Goal: Task Accomplishment & Management: Use online tool/utility

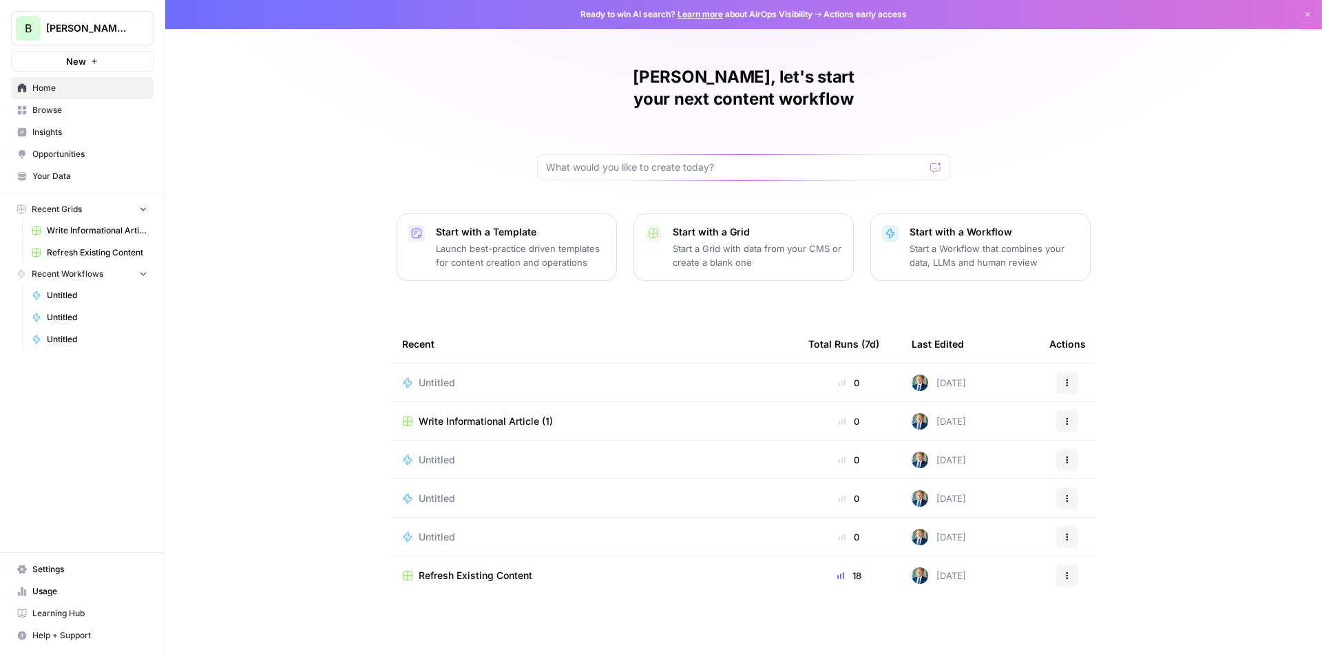
click at [50, 595] on span "Usage" at bounding box center [89, 591] width 115 height 12
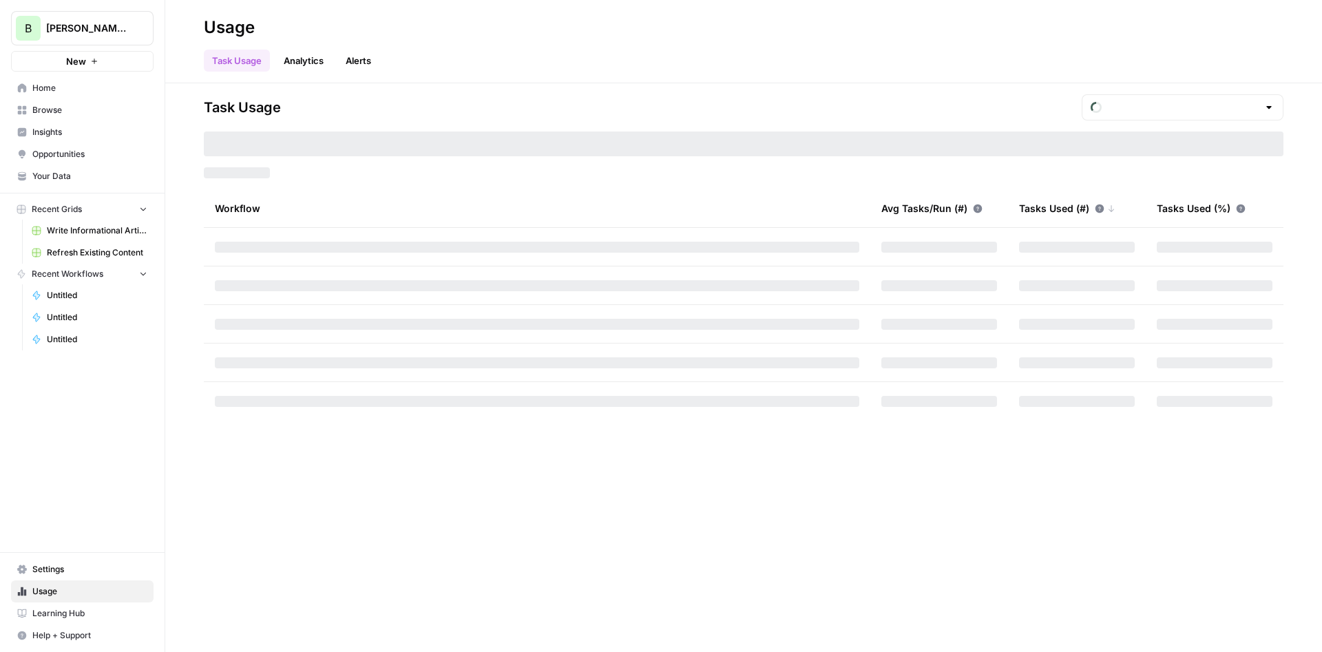
type input "October Tasks"
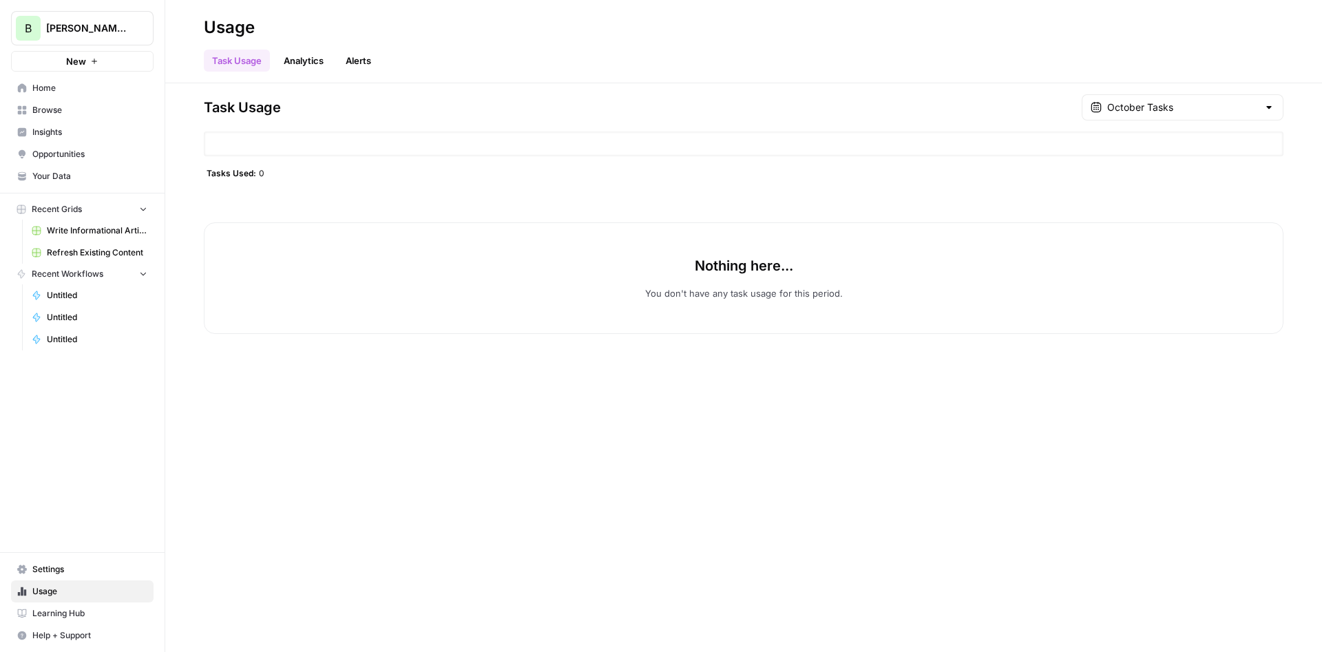
drag, startPoint x: 262, startPoint y: 171, endPoint x: 241, endPoint y: 176, distance: 21.9
click at [241, 176] on div "Tasks Used: 0" at bounding box center [235, 172] width 63 height 11
click at [309, 178] on div "Tasks Used: 0" at bounding box center [744, 172] width 1080 height 11
click at [519, 158] on div "Task Usage October Tasks Tasks Used: 0 Nothing here... You don't have any task …" at bounding box center [744, 214] width 1080 height 240
click at [1144, 103] on input "text" at bounding box center [1182, 108] width 151 height 14
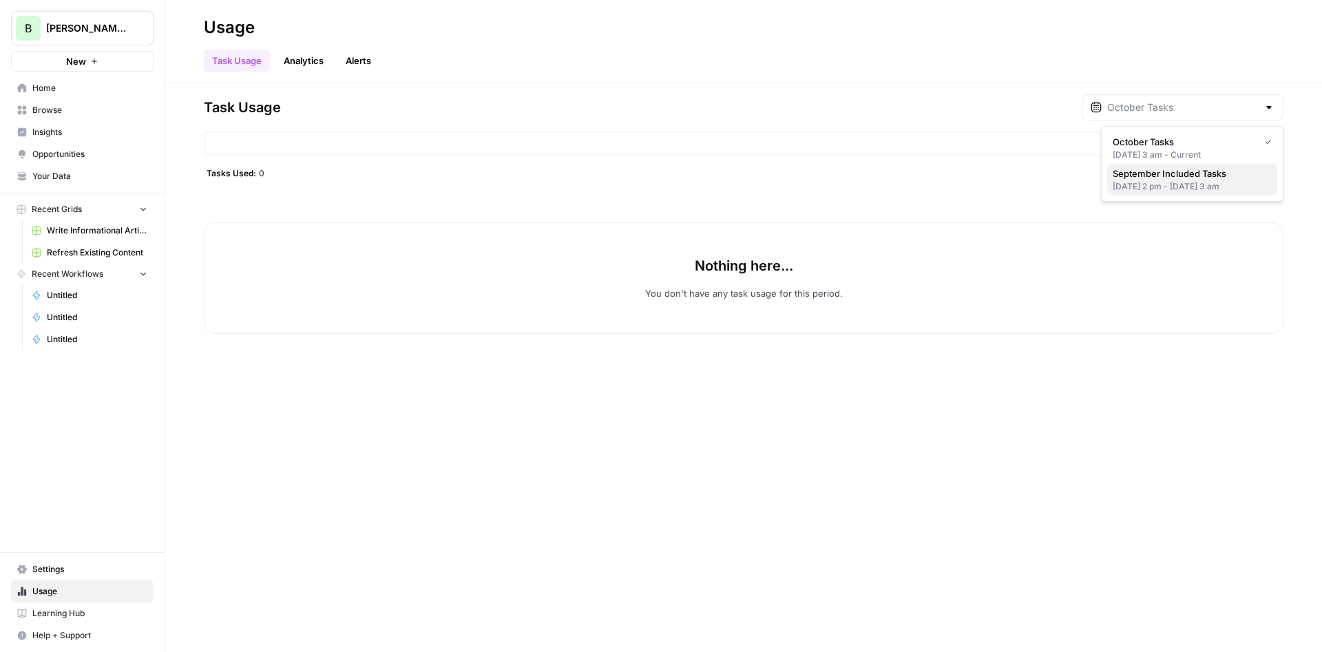
click at [1179, 182] on div "[DATE] 2 pm - [DATE] 3 am" at bounding box center [1192, 186] width 159 height 12
type input "September Included Tasks"
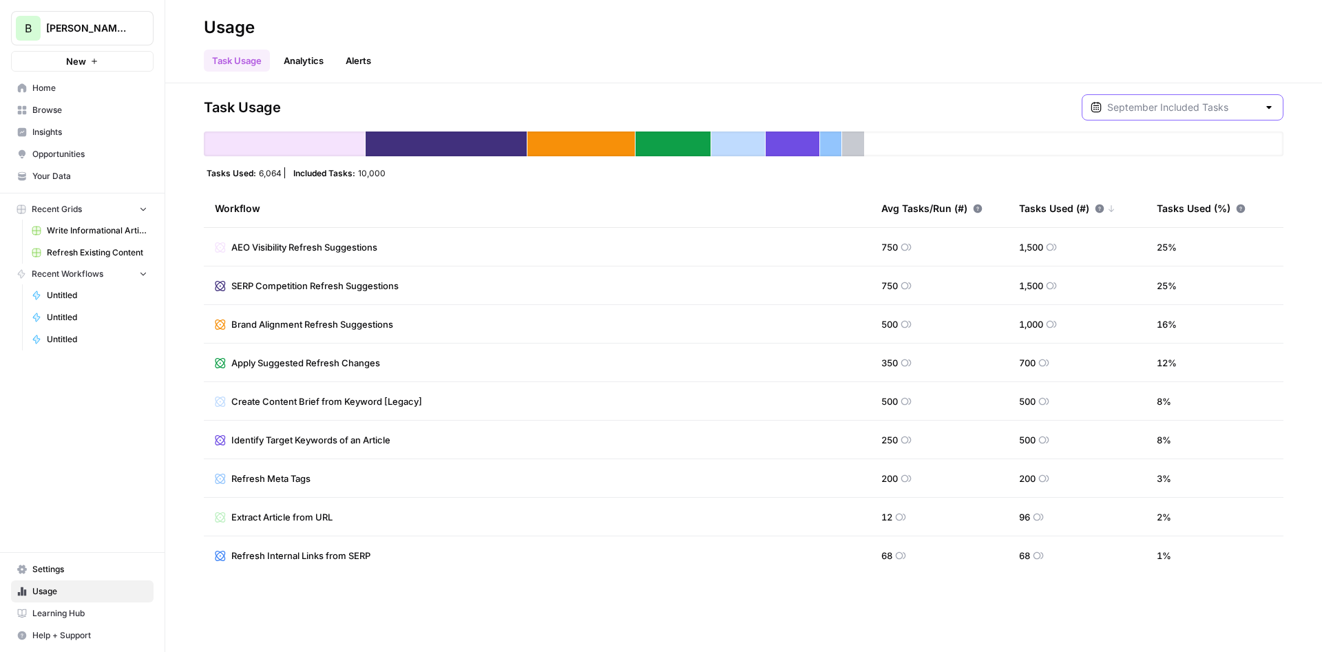
click at [1165, 110] on input "text" at bounding box center [1182, 108] width 151 height 14
click at [1139, 144] on span "October Tasks" at bounding box center [1190, 142] width 154 height 14
type input "October Tasks"
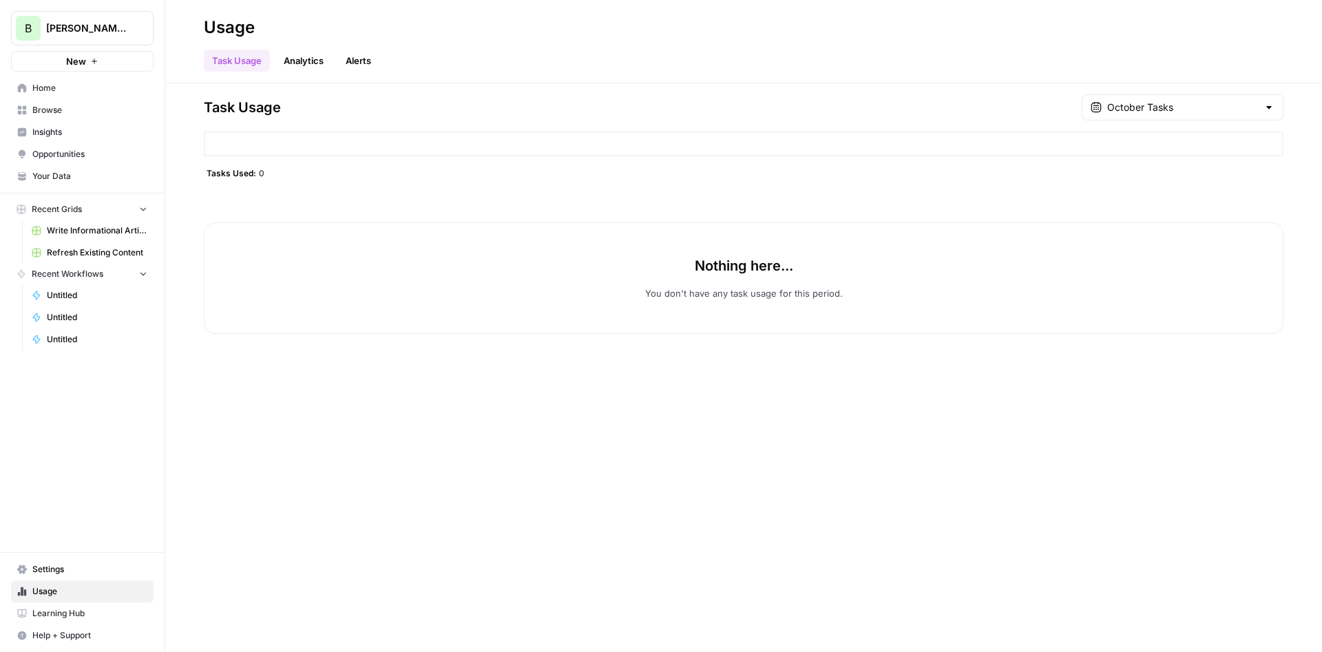
click at [46, 155] on span "Opportunities" at bounding box center [89, 154] width 115 height 12
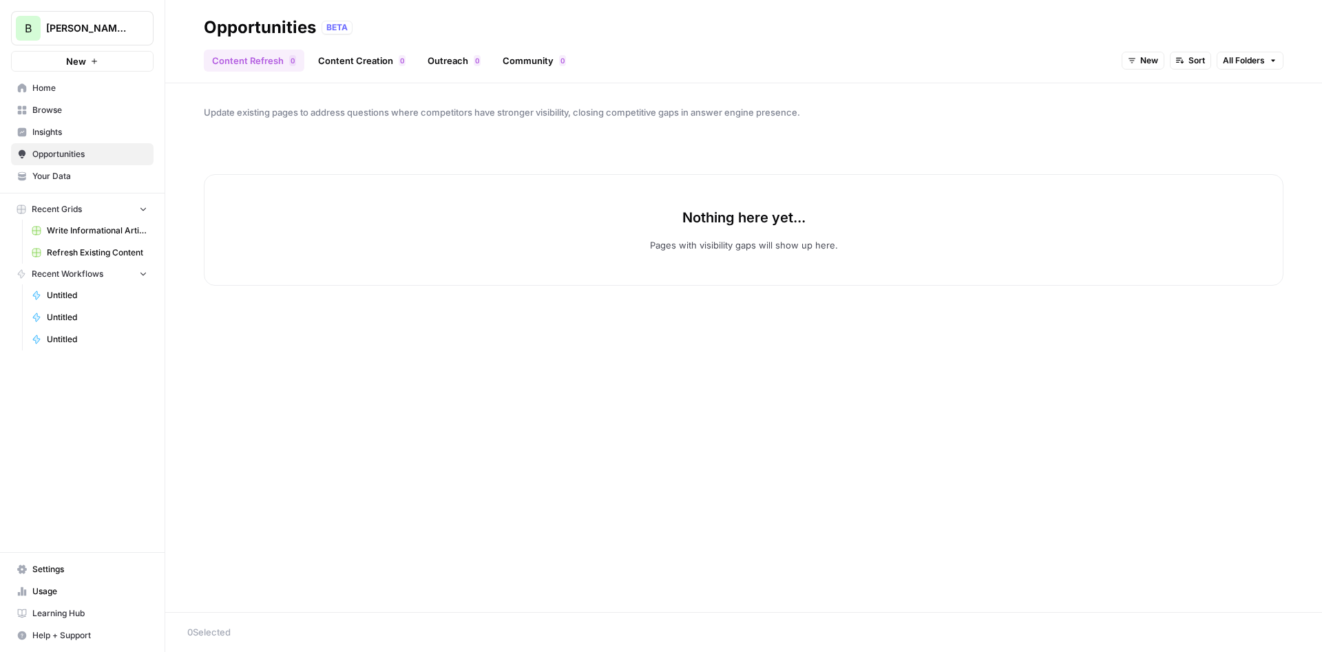
click at [369, 60] on link "Content Creation 0" at bounding box center [362, 61] width 104 height 22
click at [76, 132] on span "Insights" at bounding box center [89, 132] width 115 height 12
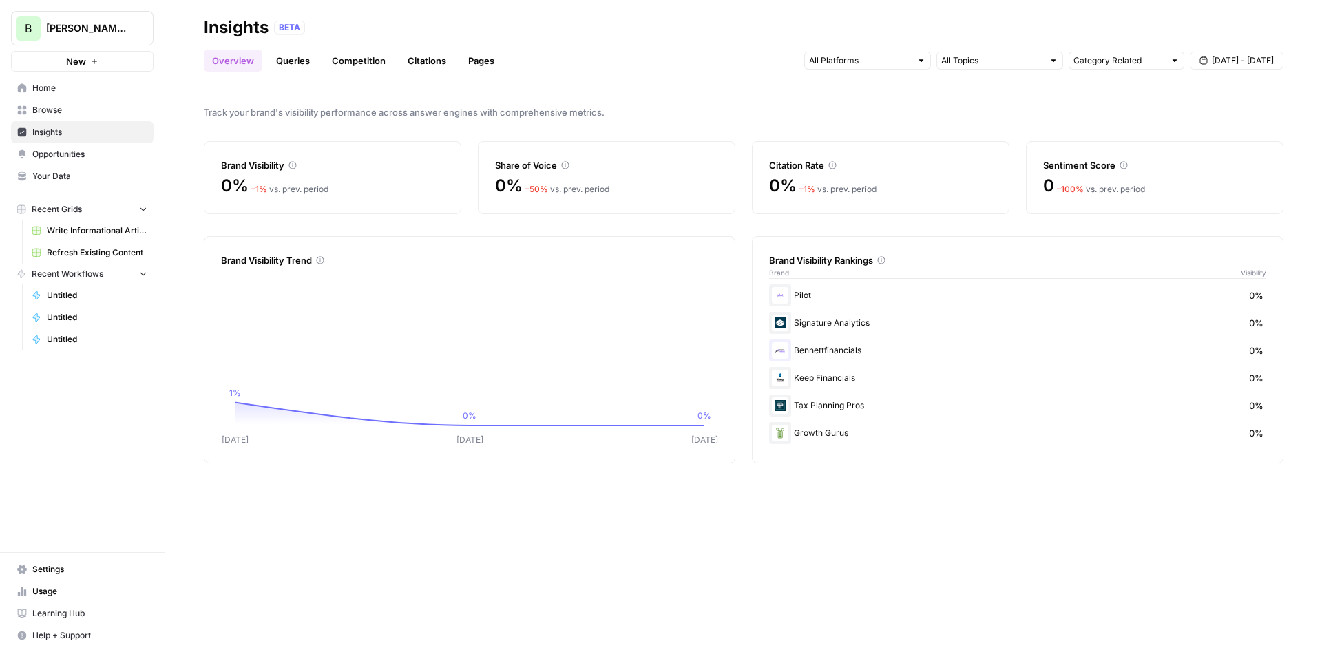
click at [71, 145] on link "Opportunities" at bounding box center [82, 154] width 143 height 22
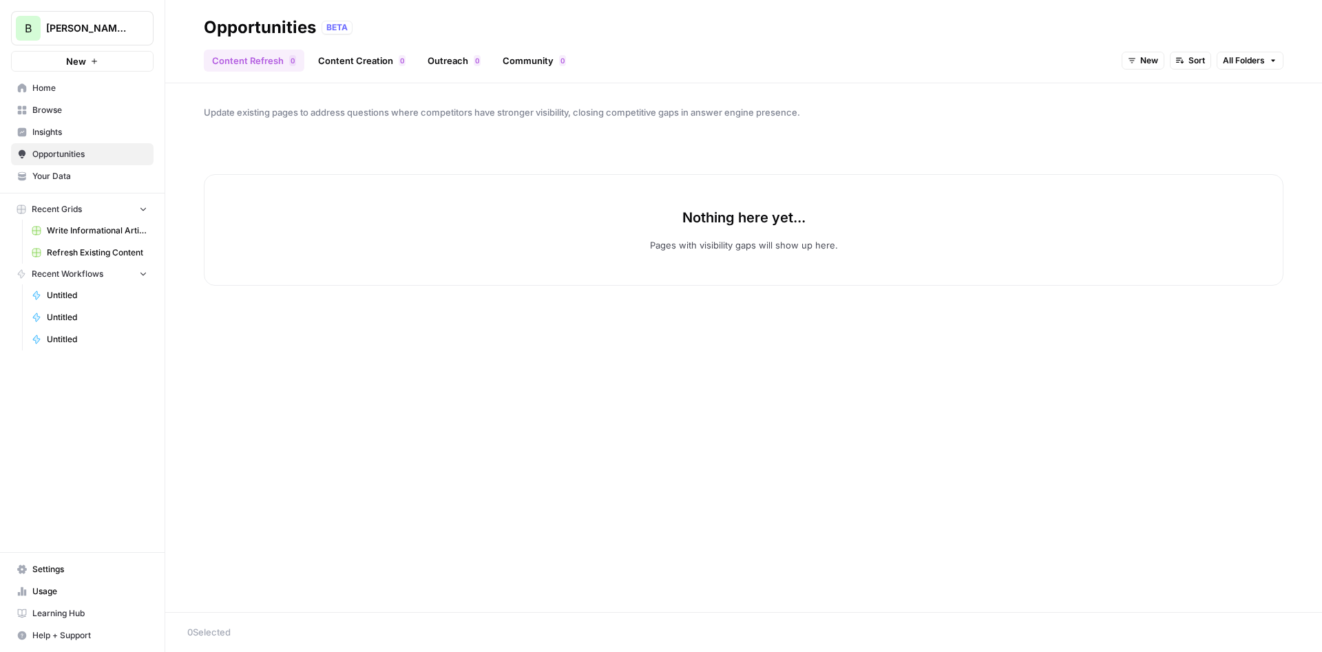
click at [92, 227] on span "Write Informational Article (1)" at bounding box center [97, 230] width 101 height 12
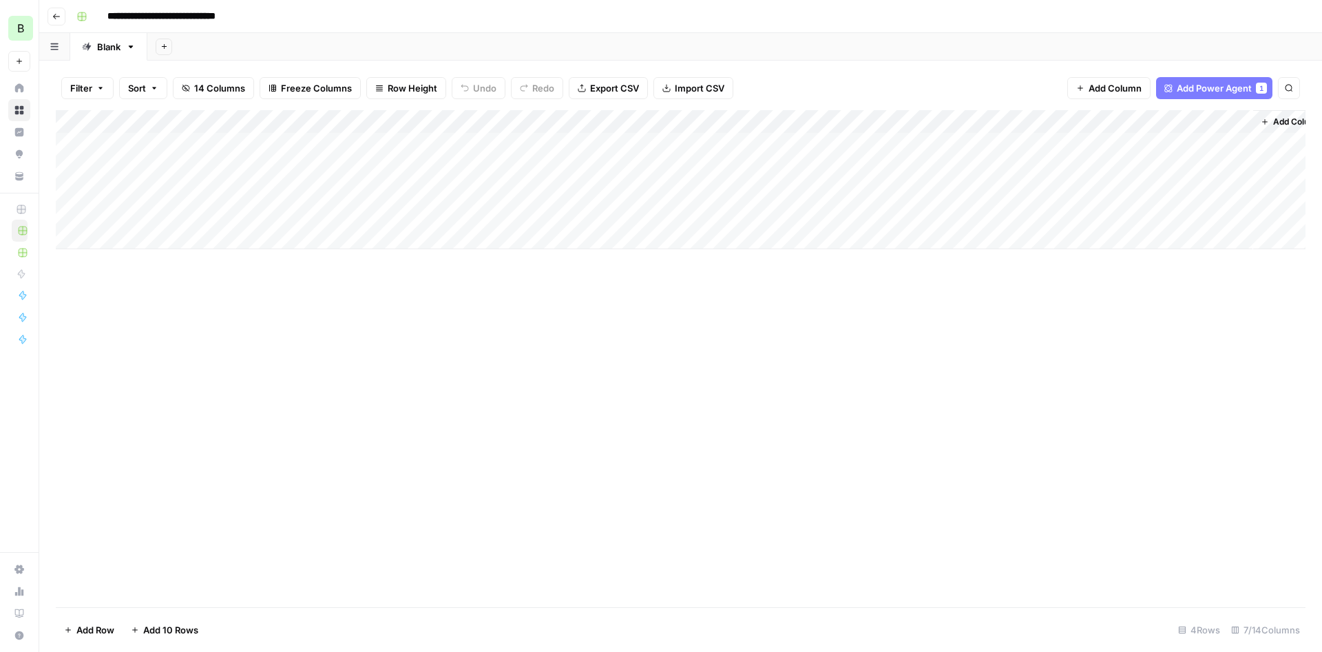
click at [181, 138] on div "Add Column" at bounding box center [681, 179] width 1250 height 139
click at [647, 345] on div "Add Column" at bounding box center [681, 358] width 1250 height 497
click at [1211, 81] on span "Add Power Agent" at bounding box center [1214, 88] width 75 height 14
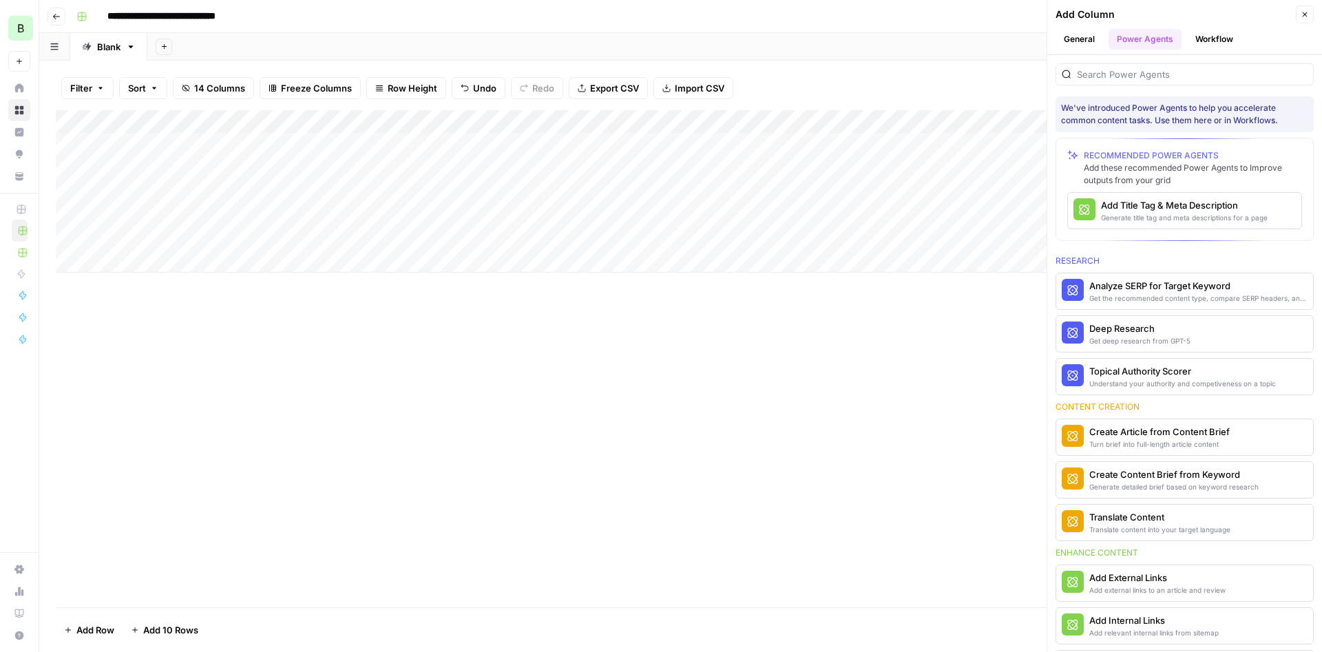
click at [1215, 25] on header "Add Column Close General Power Agents Workflow" at bounding box center [1184, 27] width 275 height 55
click at [1226, 34] on button "Workflow" at bounding box center [1214, 39] width 54 height 21
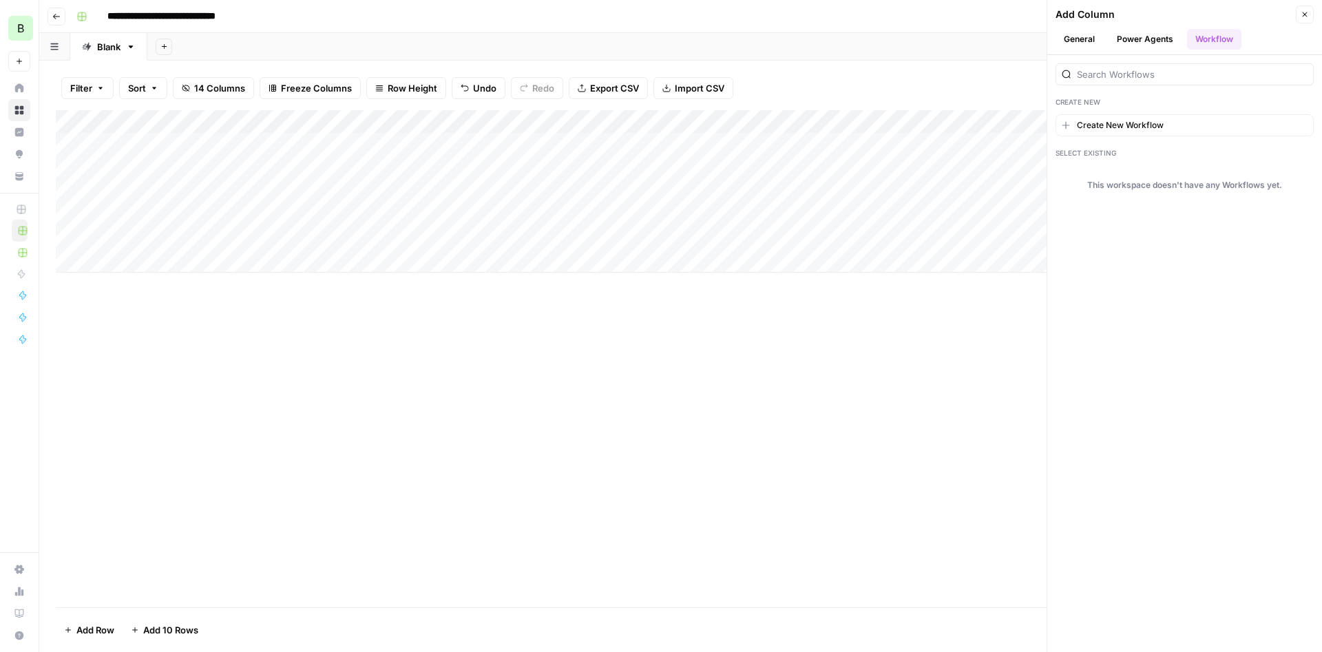
click at [1081, 36] on button "General" at bounding box center [1080, 39] width 48 height 21
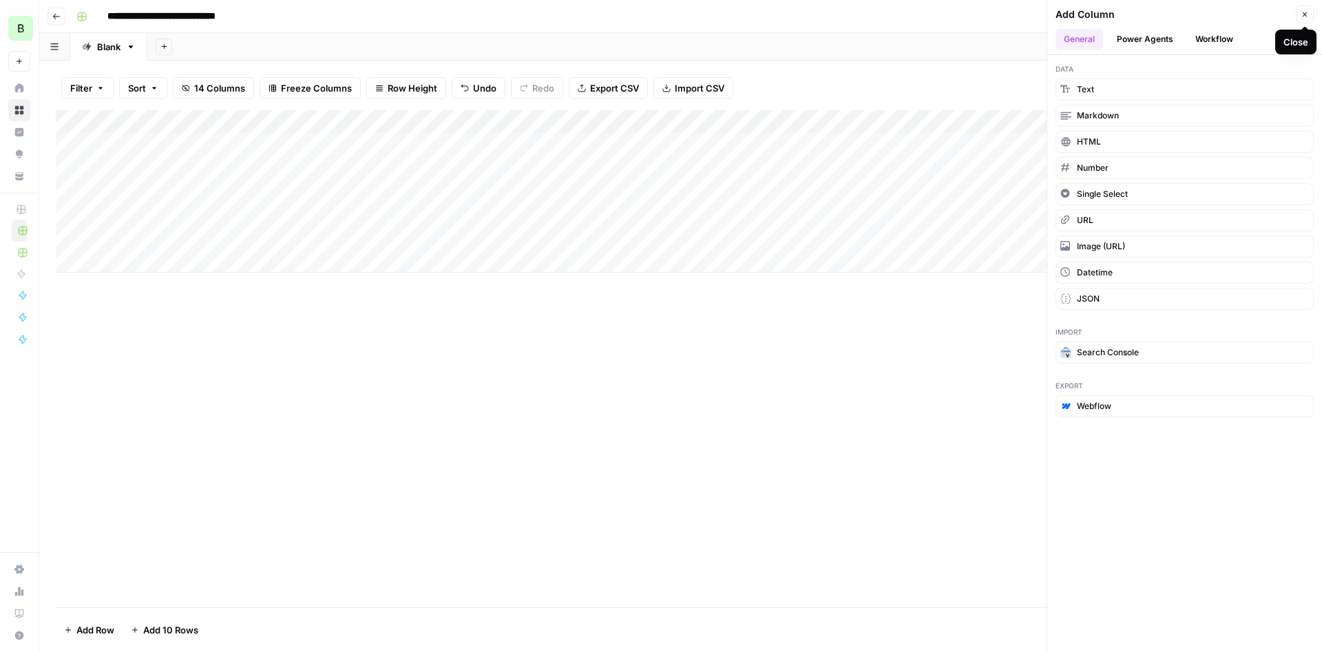
click at [1303, 17] on icon "button" at bounding box center [1305, 14] width 8 height 8
